Goal: Task Accomplishment & Management: Manage account settings

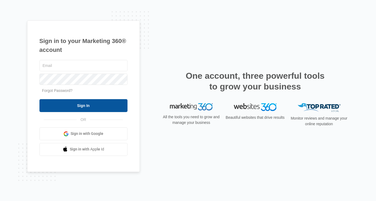
type input "[EMAIL_ADDRESS][DOMAIN_NAME]"
click at [101, 104] on input "Sign In" at bounding box center [83, 105] width 88 height 13
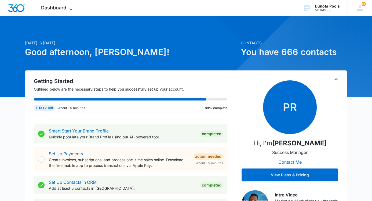
click at [69, 9] on icon at bounding box center [71, 9] width 6 height 6
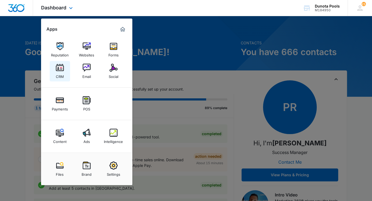
click at [62, 72] on div "CRM" at bounding box center [60, 75] width 8 height 7
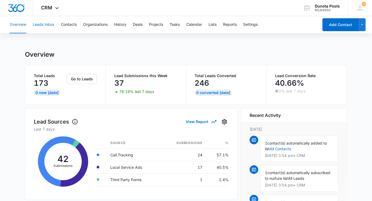
click at [45, 25] on button "Leads Inbox" at bounding box center [44, 24] width 22 height 17
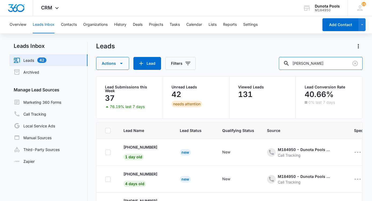
drag, startPoint x: 339, startPoint y: 64, endPoint x: 274, endPoint y: 71, distance: 65.5
click at [274, 71] on div "Leads Actions Lead Filters [PERSON_NAME] Lead Submissions this Week 37 76.19% l…" at bounding box center [229, 140] width 267 height 197
click at [318, 60] on input "text" at bounding box center [325, 63] width 76 height 13
drag, startPoint x: 326, startPoint y: 61, endPoint x: 335, endPoint y: 69, distance: 12.2
click at [326, 61] on input "[PERSON_NAME]" at bounding box center [321, 63] width 84 height 13
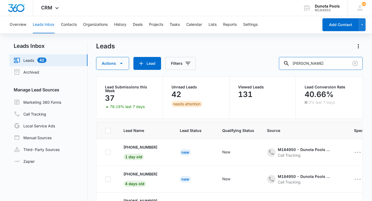
type input "[PERSON_NAME]"
click at [333, 65] on input "[PERSON_NAME]" at bounding box center [321, 63] width 84 height 13
click at [67, 25] on button "Contacts" at bounding box center [69, 24] width 16 height 17
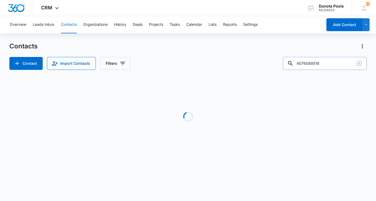
click at [337, 65] on input "4076088518" at bounding box center [325, 63] width 84 height 13
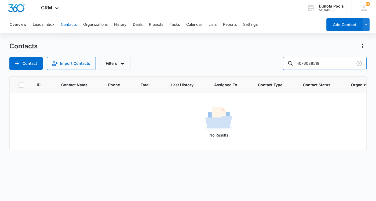
drag, startPoint x: 338, startPoint y: 65, endPoint x: 201, endPoint y: 89, distance: 139.1
click at [201, 89] on div "Contacts Contact Import Contacts Filters [PHONE_NUMBER] ID Contact Name Phone E…" at bounding box center [187, 121] width 357 height 158
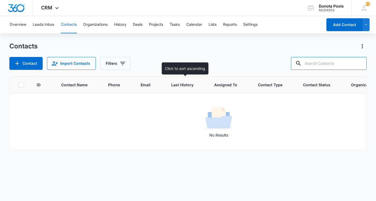
paste input "7179680515"
type input "7179680515"
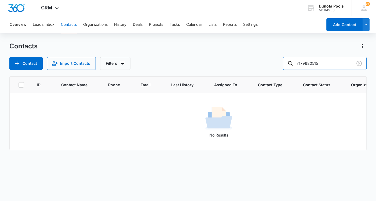
drag, startPoint x: 333, startPoint y: 65, endPoint x: 257, endPoint y: 68, distance: 76.2
click at [258, 68] on div "Contact Import Contacts Filters 7179680515" at bounding box center [187, 63] width 357 height 13
paste input "[EMAIL_ADDRESS][DOMAIN_NAME]"
type input "[EMAIL_ADDRESS][DOMAIN_NAME]"
click at [97, 25] on button "Organizations" at bounding box center [95, 24] width 24 height 17
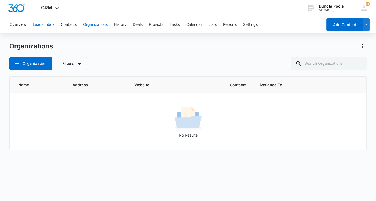
click at [39, 26] on button "Leads Inbox" at bounding box center [44, 24] width 22 height 17
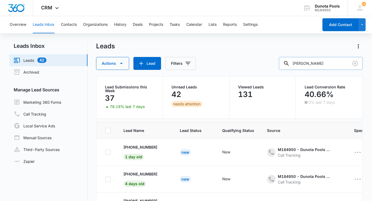
click at [330, 67] on input "[PERSON_NAME]" at bounding box center [321, 63] width 84 height 13
type input "s"
paste input "[EMAIL_ADDRESS][DOMAIN_NAME]"
type input "[EMAIL_ADDRESS][DOMAIN_NAME]"
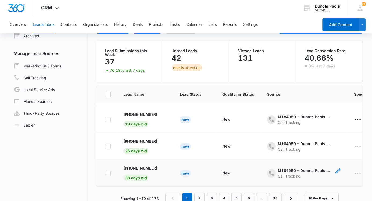
scroll to position [45, 0]
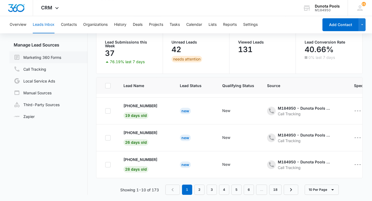
click at [53, 58] on link "Marketing 360 Forms" at bounding box center [37, 57] width 47 height 6
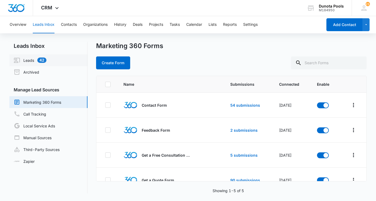
click at [29, 58] on link "Leads 42" at bounding box center [30, 60] width 33 height 6
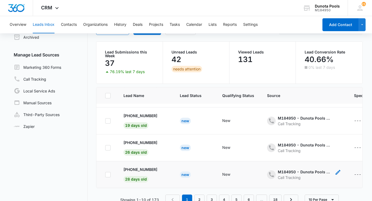
scroll to position [45, 0]
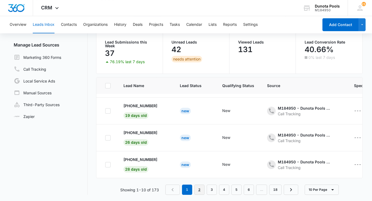
click at [202, 188] on link "2" at bounding box center [199, 189] width 10 height 10
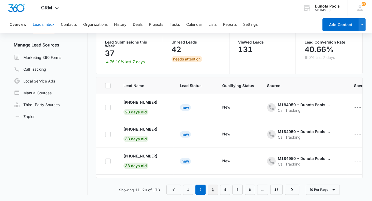
click at [211, 187] on link "3" at bounding box center [213, 189] width 10 height 10
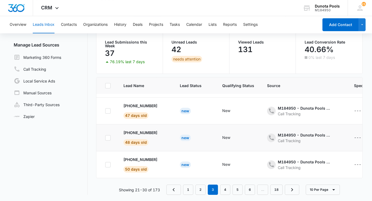
scroll to position [187, 0]
click at [225, 190] on link "4" at bounding box center [225, 189] width 10 height 10
click at [236, 190] on link "5" at bounding box center [237, 189] width 10 height 10
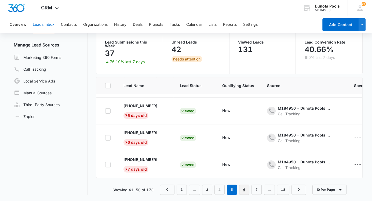
click at [245, 189] on link "6" at bounding box center [244, 189] width 10 height 10
click at [242, 188] on link "7" at bounding box center [244, 189] width 10 height 10
click at [244, 188] on link "8" at bounding box center [244, 189] width 10 height 10
click at [50, 80] on link "Local Service Ads" at bounding box center [34, 81] width 41 height 6
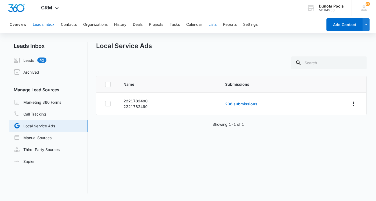
click at [211, 23] on button "Lists" at bounding box center [212, 24] width 8 height 17
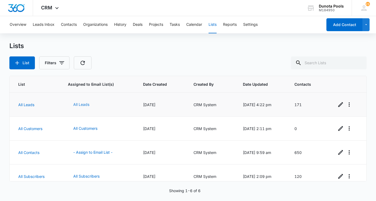
click at [80, 107] on button "All Leads" at bounding box center [81, 104] width 27 height 13
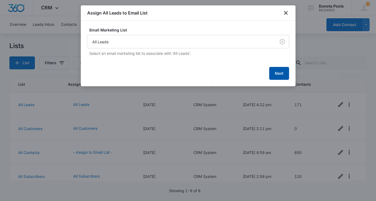
click at [283, 72] on button "Next" at bounding box center [279, 73] width 20 height 13
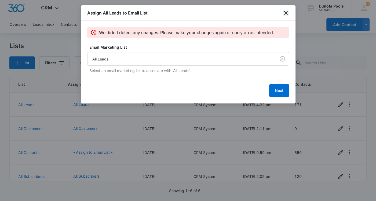
click at [287, 12] on icon "close" at bounding box center [285, 13] width 6 height 6
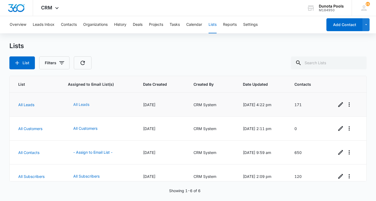
click at [80, 104] on button "All Leads" at bounding box center [81, 104] width 27 height 13
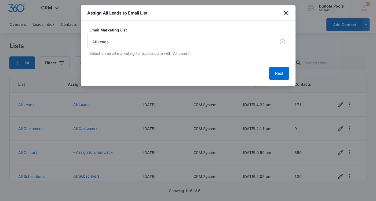
click at [287, 13] on icon "close" at bounding box center [285, 13] width 6 height 6
